Goal: Information Seeking & Learning: Learn about a topic

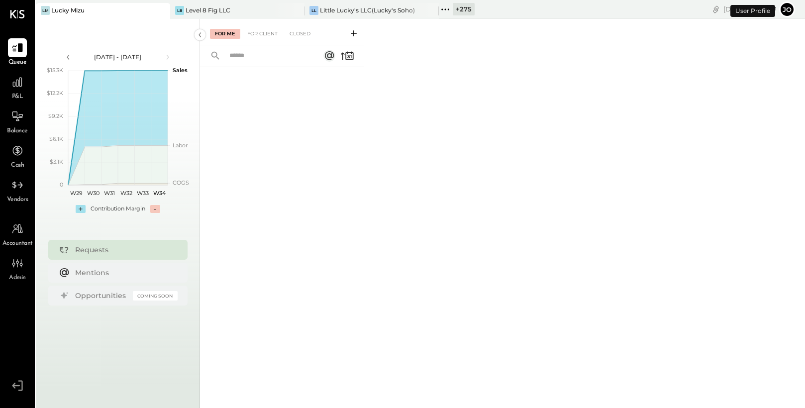
click at [446, 8] on icon at bounding box center [444, 8] width 1 height 1
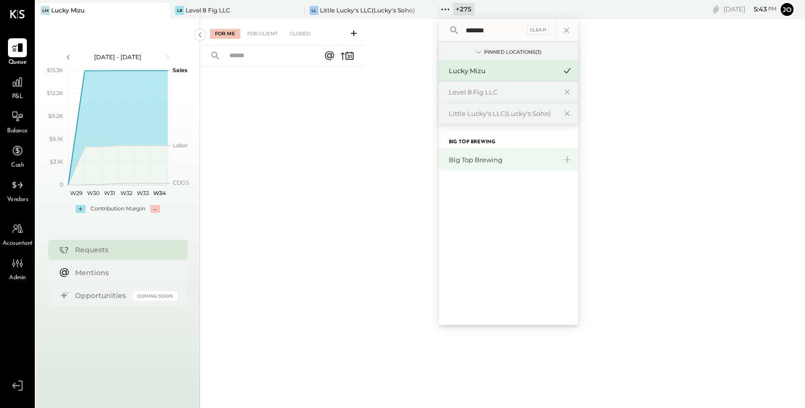
type input "*******"
click at [488, 162] on div "Big Top Brewing" at bounding box center [502, 159] width 107 height 9
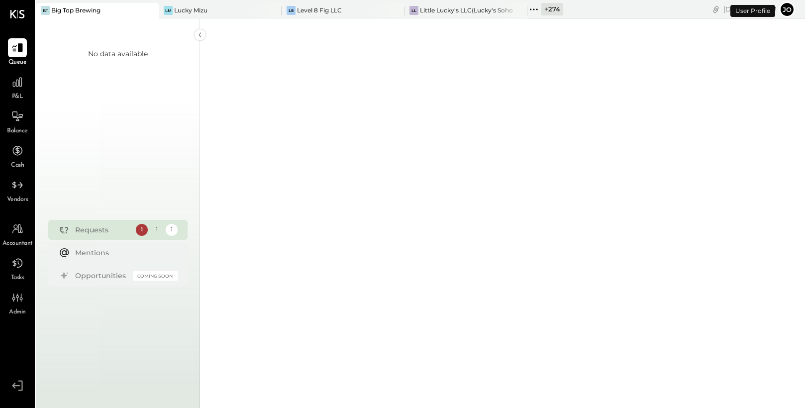
click at [20, 93] on span "P&L" at bounding box center [17, 97] width 11 height 9
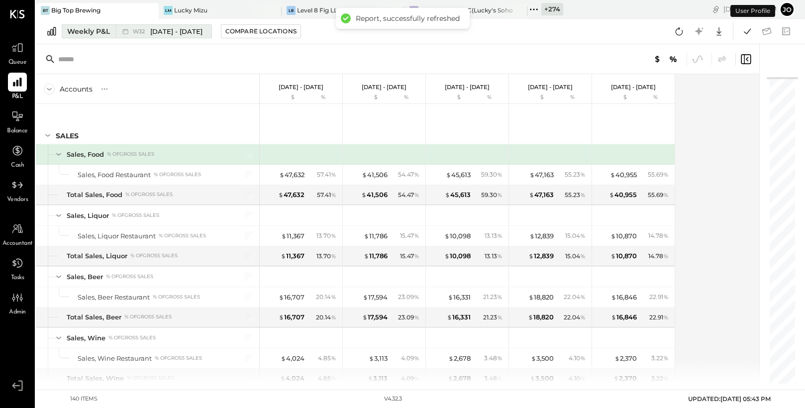
click at [140, 30] on span "W32" at bounding box center [140, 31] width 15 height 5
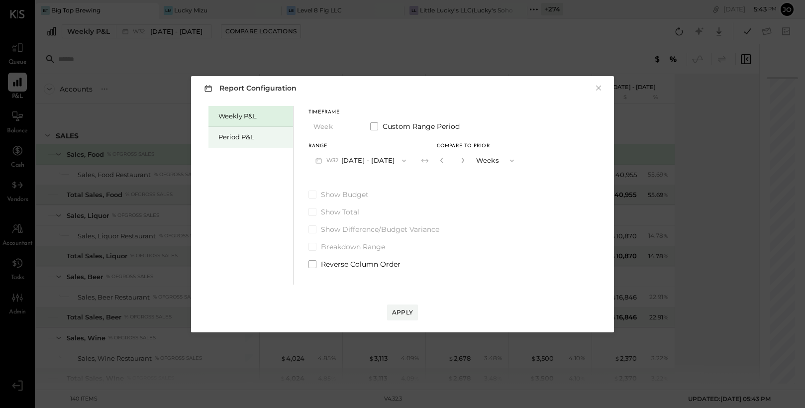
click at [239, 135] on div "Period P&L" at bounding box center [253, 136] width 70 height 9
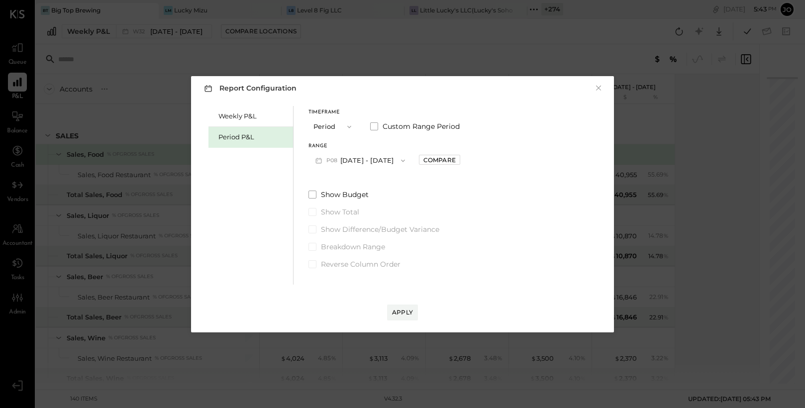
click at [381, 165] on button "P08 [DATE] - [DATE]" at bounding box center [360, 160] width 103 height 18
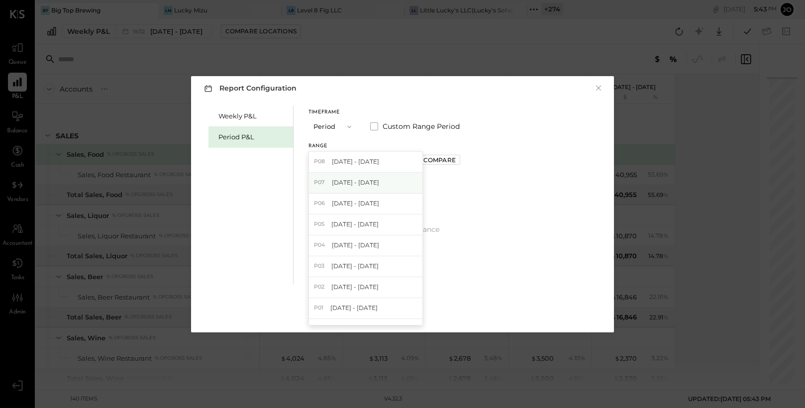
click at [389, 184] on div "P07 [DATE] - [DATE]" at bounding box center [365, 183] width 113 height 21
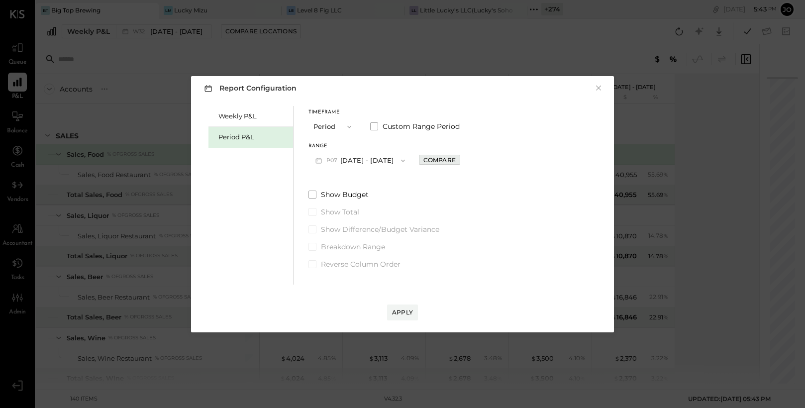
click at [444, 157] on div "Compare" at bounding box center [439, 160] width 32 height 8
click at [460, 161] on icon "button" at bounding box center [461, 160] width 2 height 5
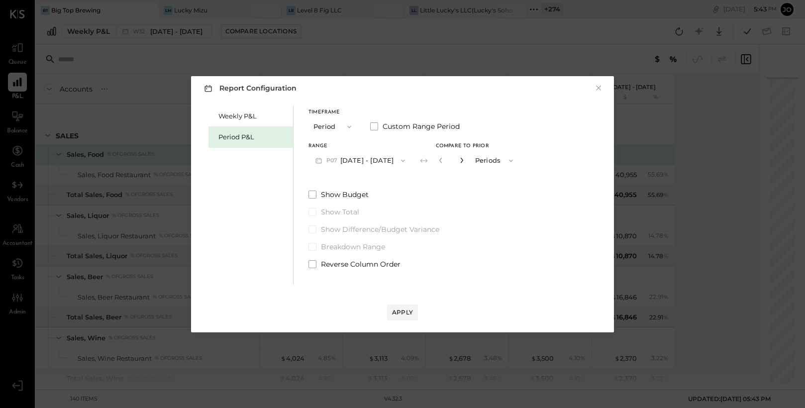
type input "*"
click at [399, 310] on div "Apply" at bounding box center [402, 312] width 21 height 8
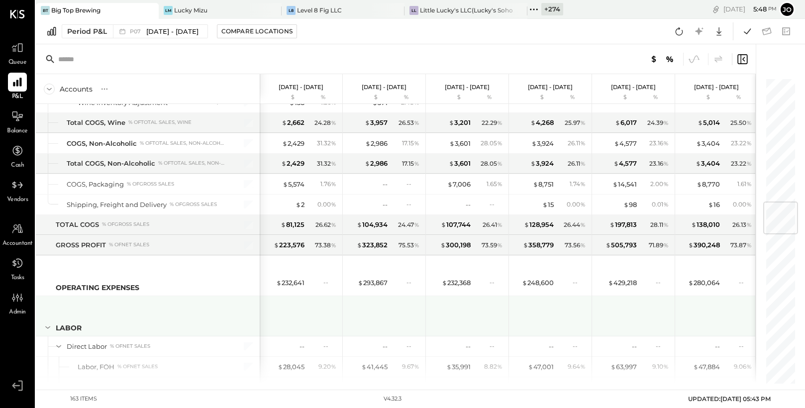
scroll to position [1143, 0]
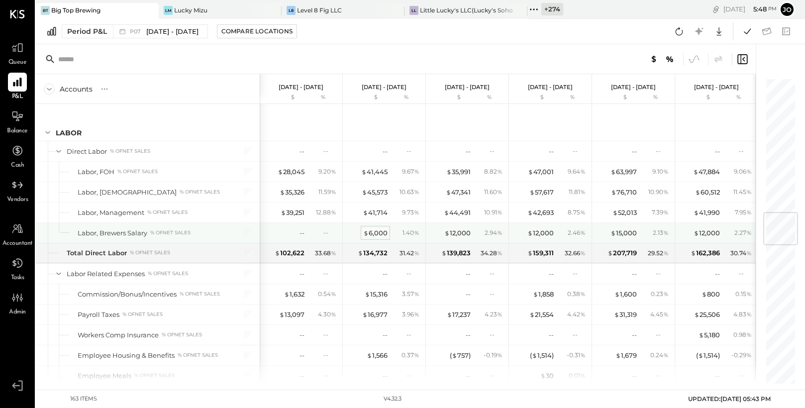
click at [377, 231] on div "$ 6,000" at bounding box center [375, 232] width 24 height 9
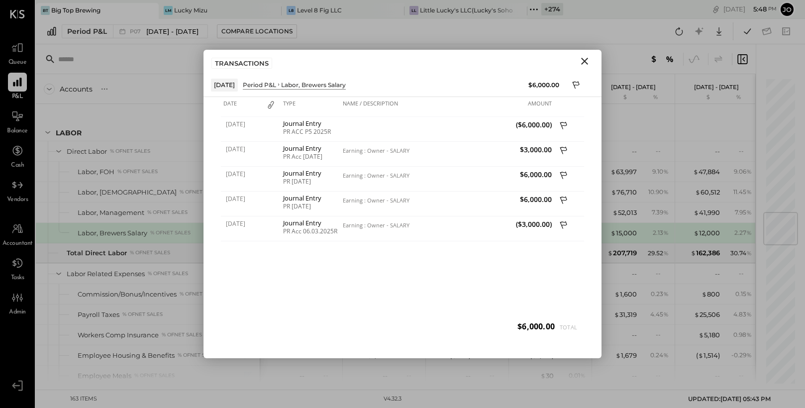
click at [585, 61] on icon "Close" at bounding box center [584, 61] width 7 height 7
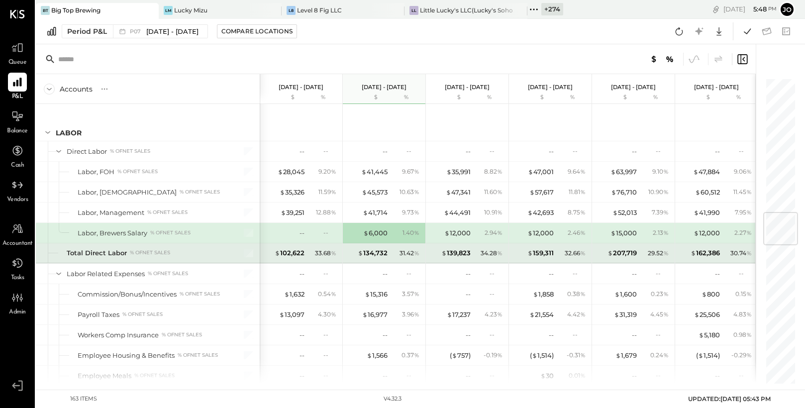
click at [405, 263] on div "$ 134,732 31.42 %" at bounding box center [384, 253] width 83 height 20
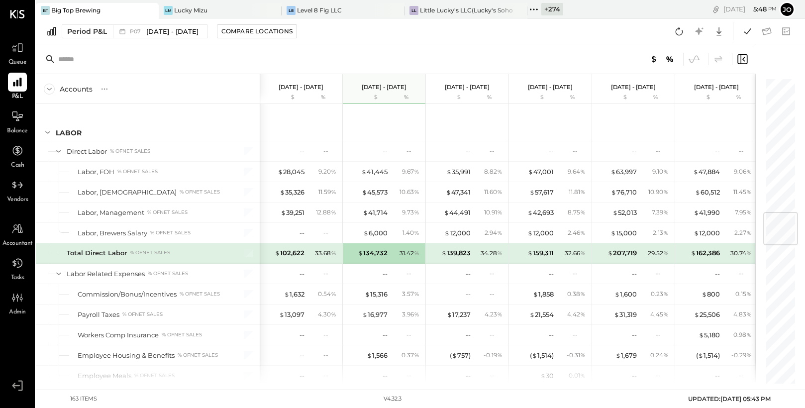
click at [332, 52] on div at bounding box center [396, 59] width 720 height 30
